Goal: Task Accomplishment & Management: Complete application form

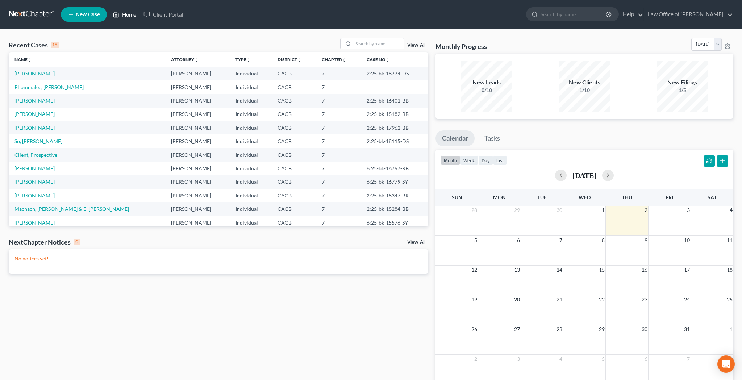
click at [129, 18] on link "Home" at bounding box center [124, 14] width 31 height 13
click at [420, 46] on link "View All" at bounding box center [416, 45] width 18 height 5
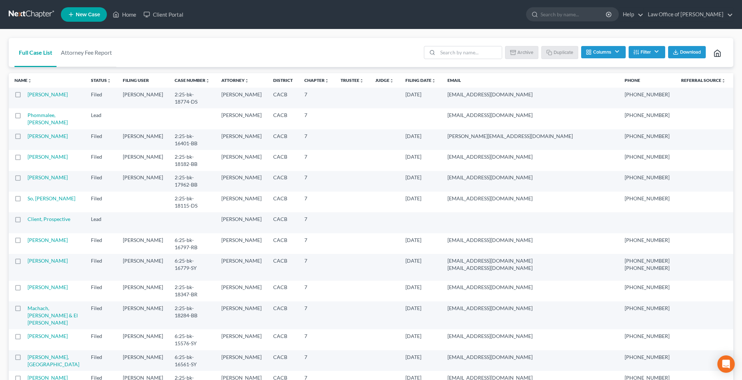
click at [656, 49] on button "Filter" at bounding box center [647, 52] width 37 height 12
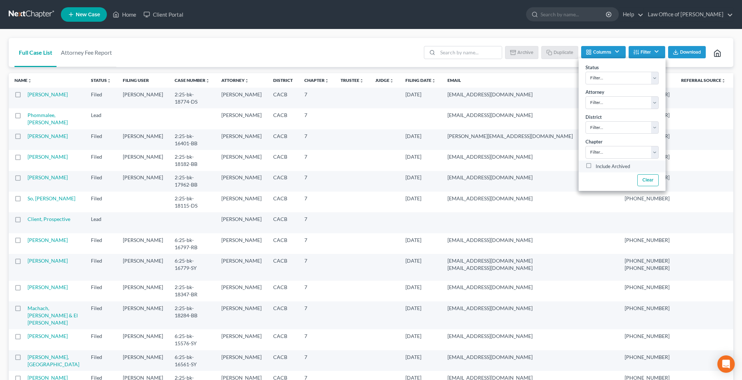
click at [596, 165] on label "Include Archived" at bounding box center [613, 166] width 34 height 9
click at [599, 165] on input "Include Archived" at bounding box center [601, 164] width 5 height 5
checkbox input "true"
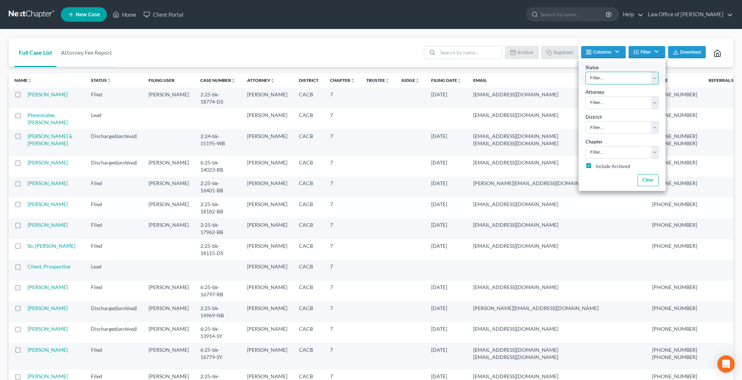
select select "10"
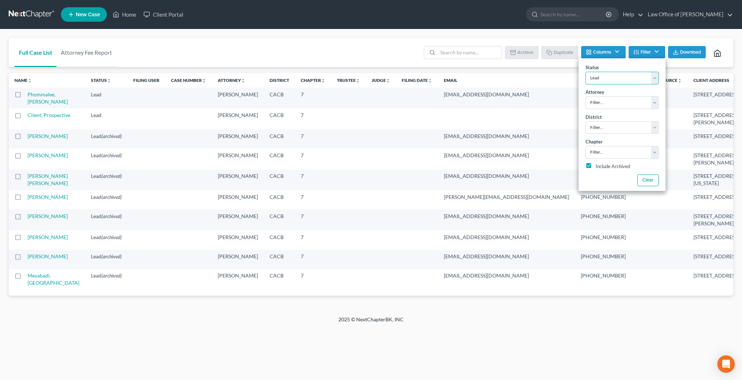
scroll to position [15, 0]
click at [49, 158] on link "[PERSON_NAME]" at bounding box center [48, 155] width 40 height 6
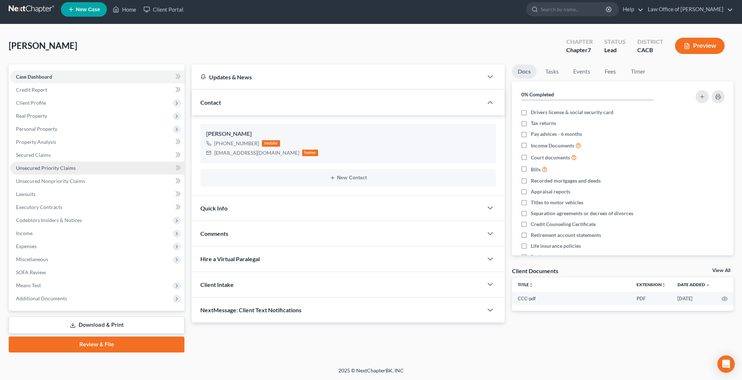
scroll to position [5, 0]
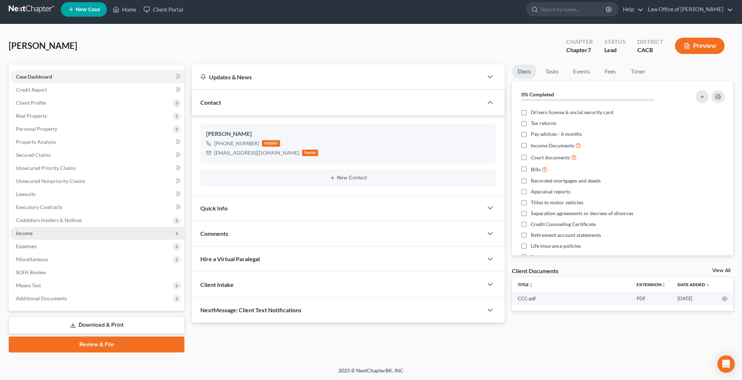
click at [38, 232] on span "Income" at bounding box center [97, 233] width 174 height 13
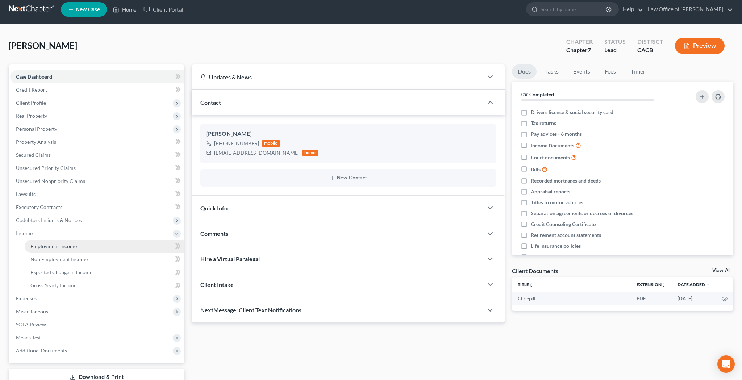
click at [40, 245] on span "Employment Income" at bounding box center [53, 246] width 46 height 6
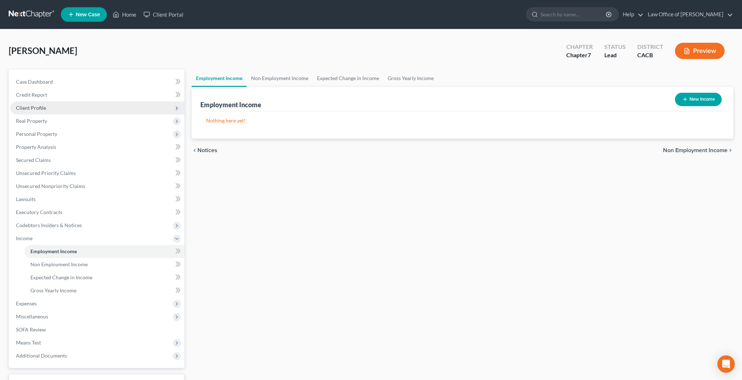
click at [43, 108] on span "Client Profile" at bounding box center [31, 108] width 30 height 6
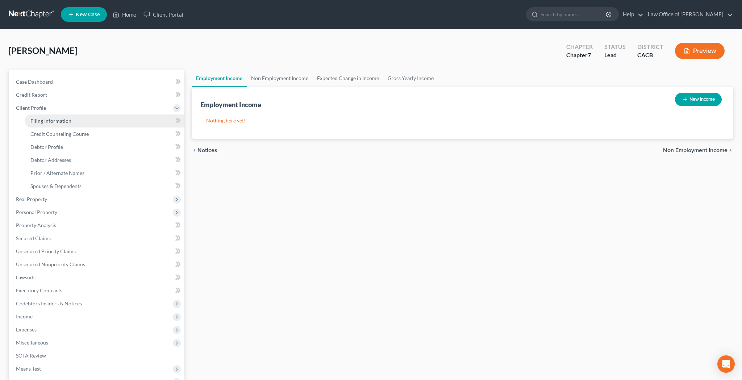
click at [45, 117] on link "Filing Information" at bounding box center [105, 121] width 160 height 13
select select "1"
select select "0"
select select "7"
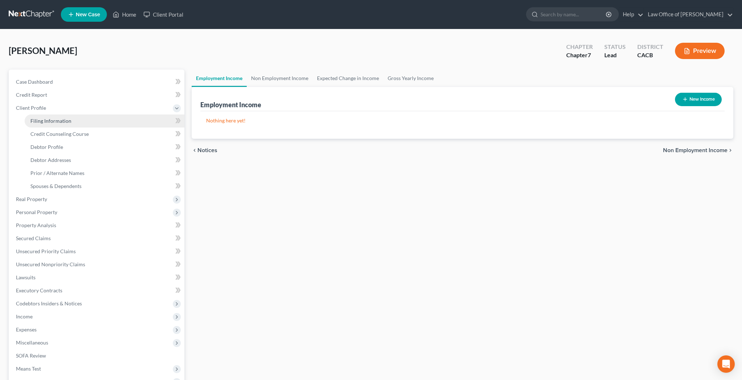
select select "0"
select select "4"
select select "0"
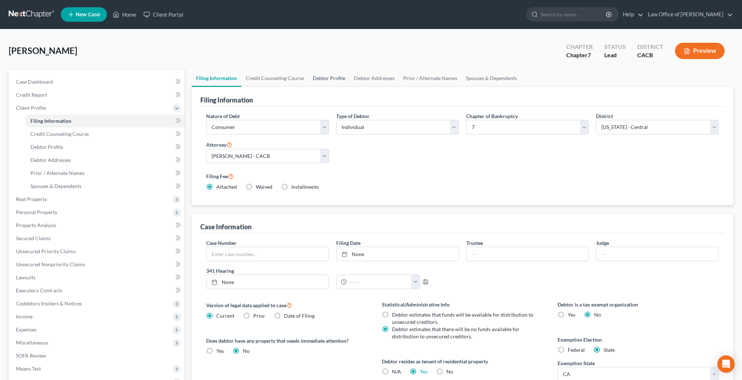
click at [328, 79] on link "Debtor Profile" at bounding box center [328, 78] width 41 height 17
select select "3"
select select "1"
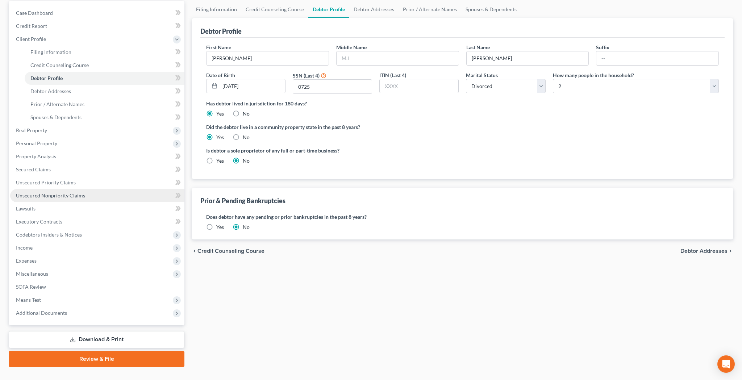
scroll to position [71, 0]
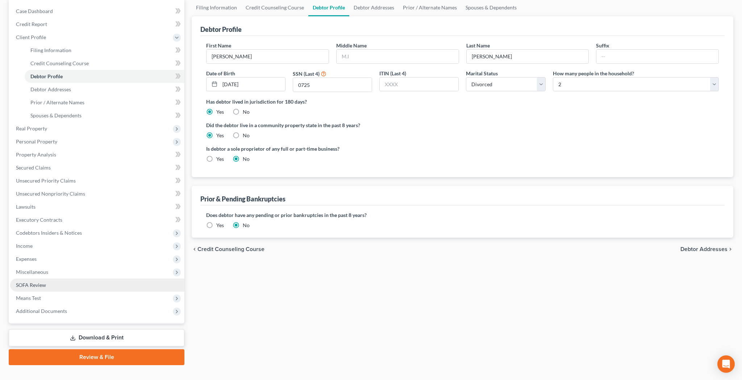
click at [53, 286] on link "SOFA Review" at bounding box center [97, 285] width 174 height 13
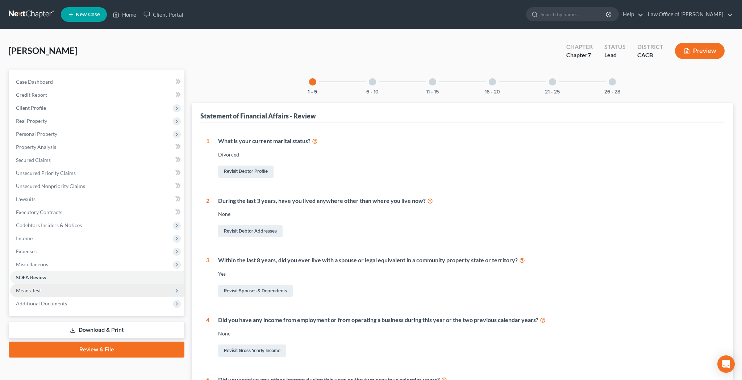
click at [44, 290] on span "Means Test" at bounding box center [97, 290] width 174 height 13
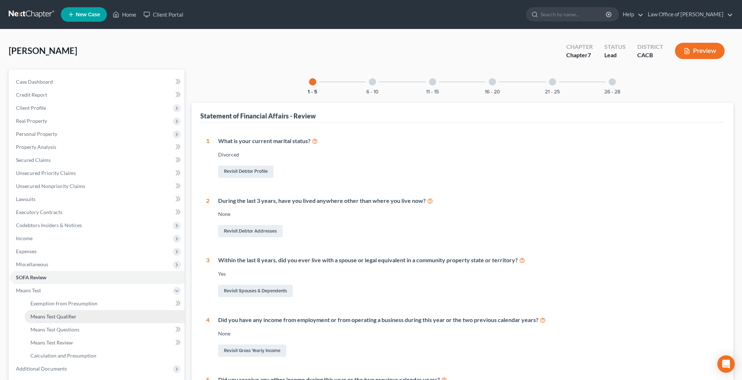
click at [48, 318] on span "Means Test Qualifier" at bounding box center [53, 317] width 46 height 6
